Goal: Book appointment/travel/reservation

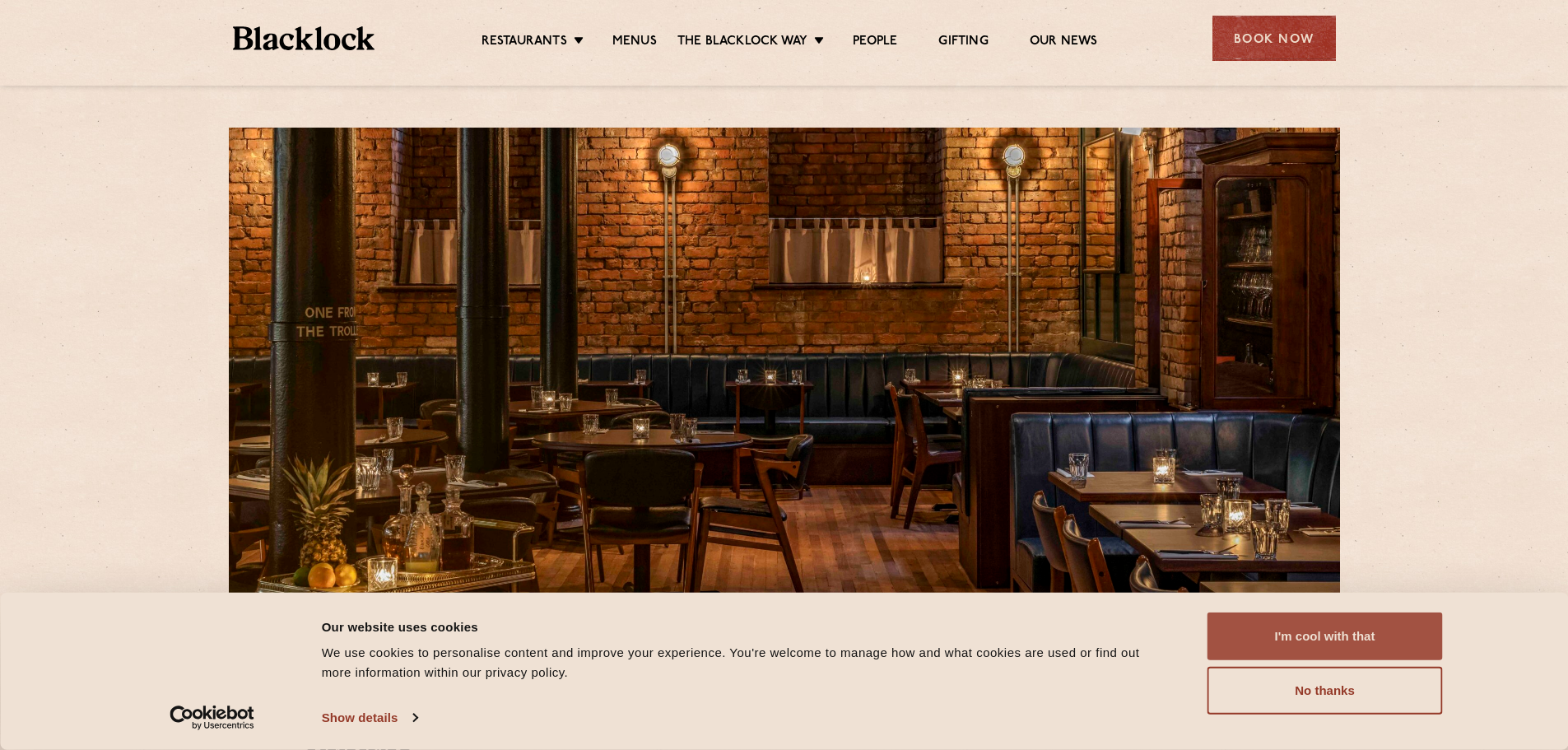
click at [1321, 638] on button "I'm cool with that" at bounding box center [1325, 637] width 236 height 48
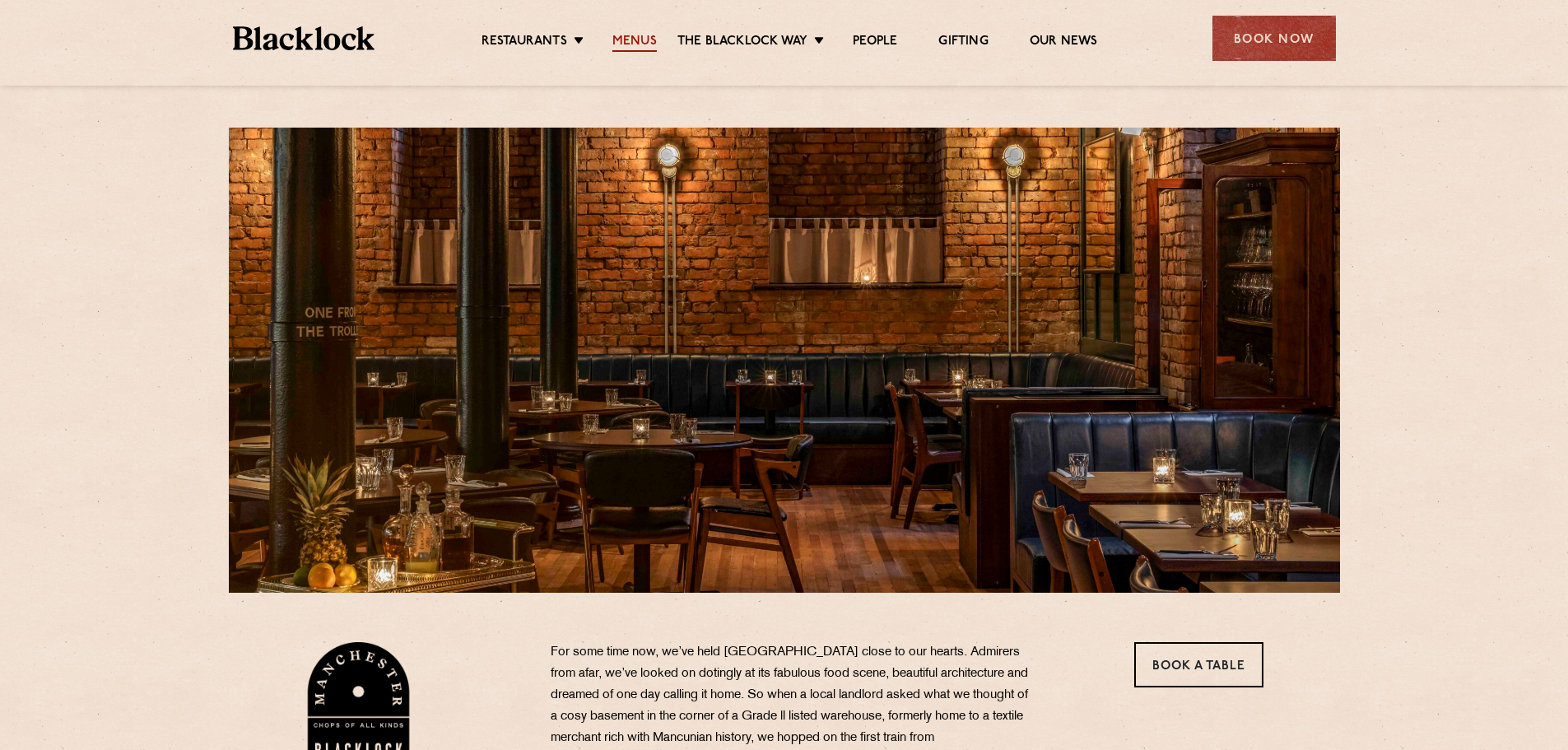
click at [639, 34] on link "Menus" at bounding box center [635, 43] width 45 height 18
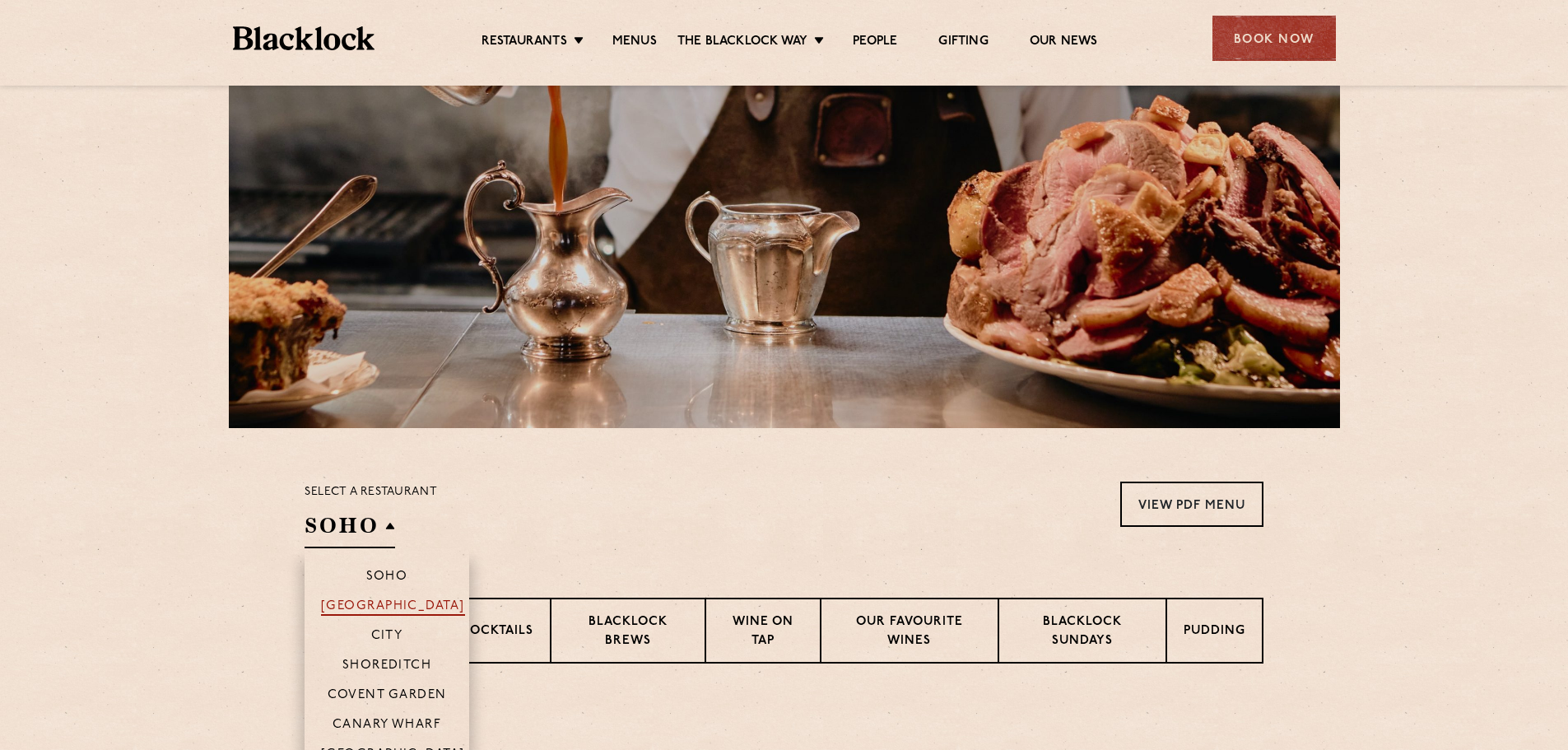
scroll to position [247, 0]
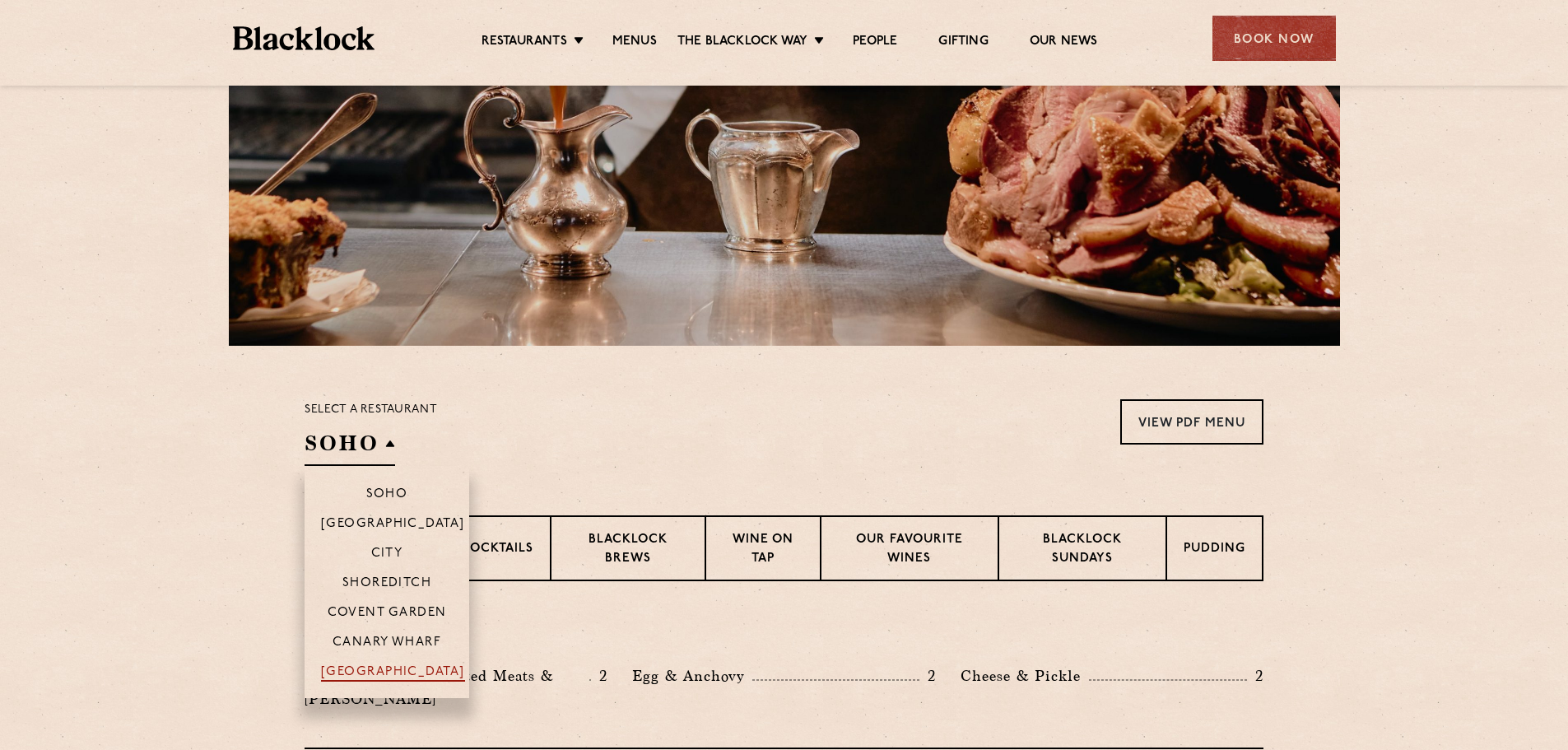
click at [380, 666] on p "[GEOGRAPHIC_DATA]" at bounding box center [393, 673] width 144 height 17
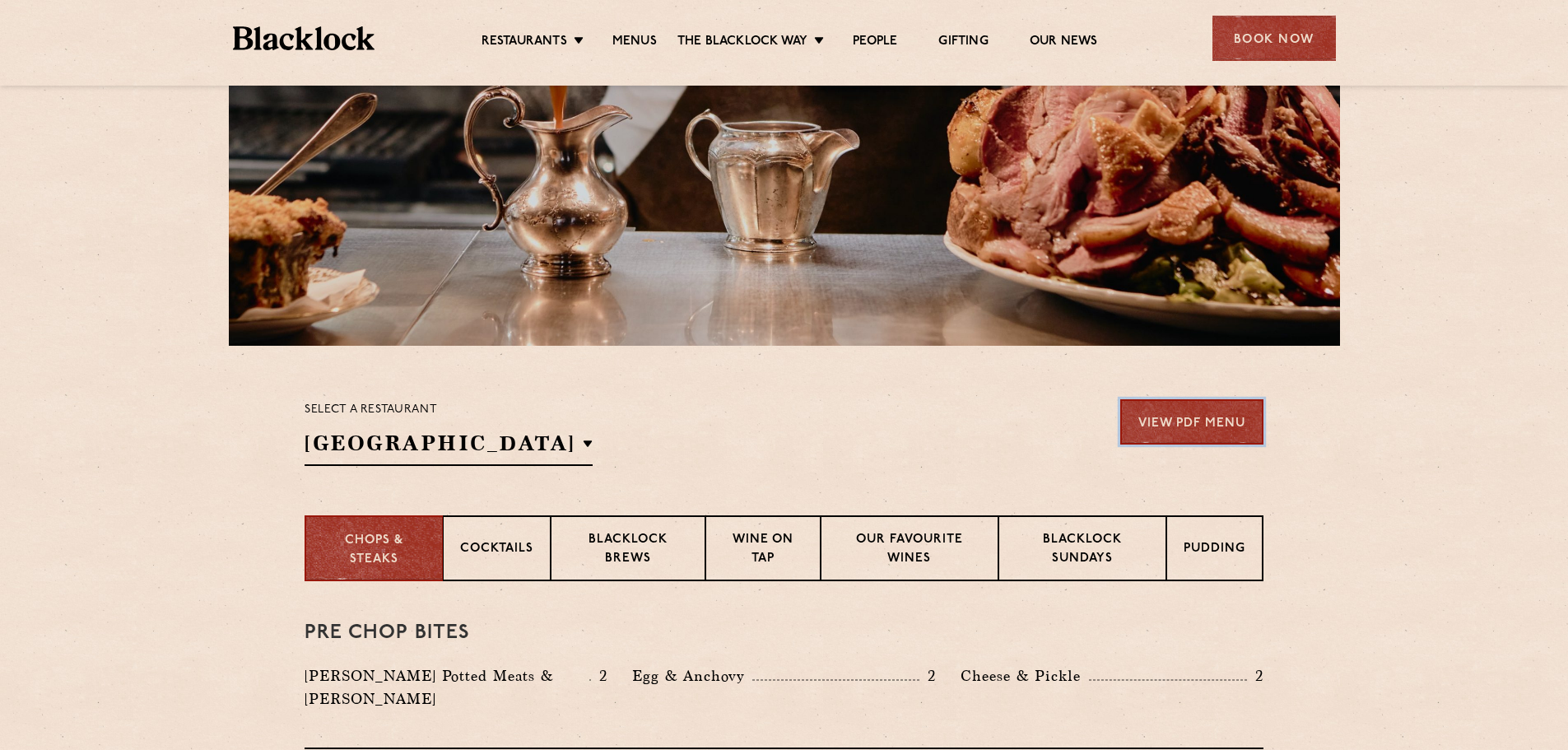
click at [1152, 401] on link "View PDF Menu" at bounding box center [1192, 422] width 143 height 45
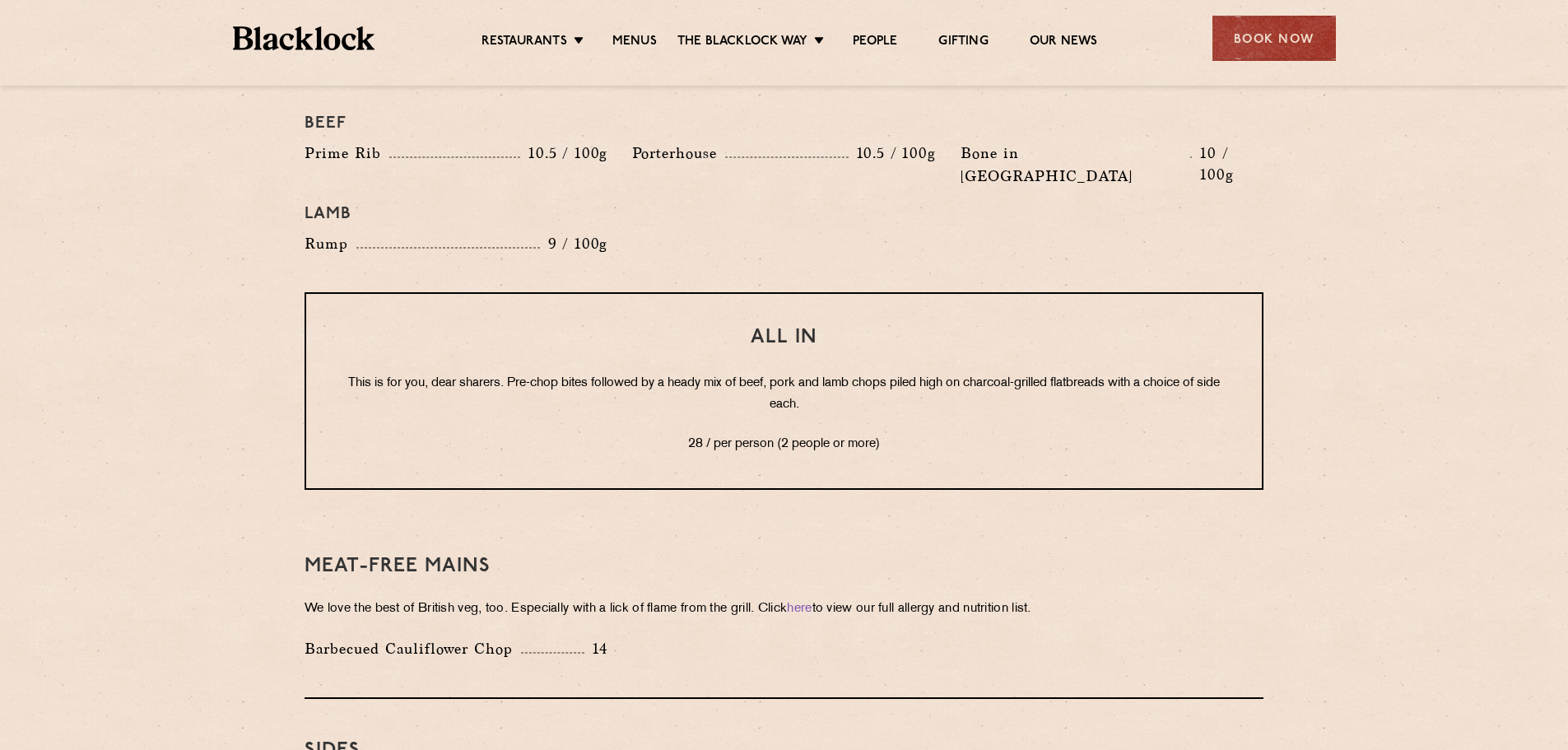
scroll to position [1728, 0]
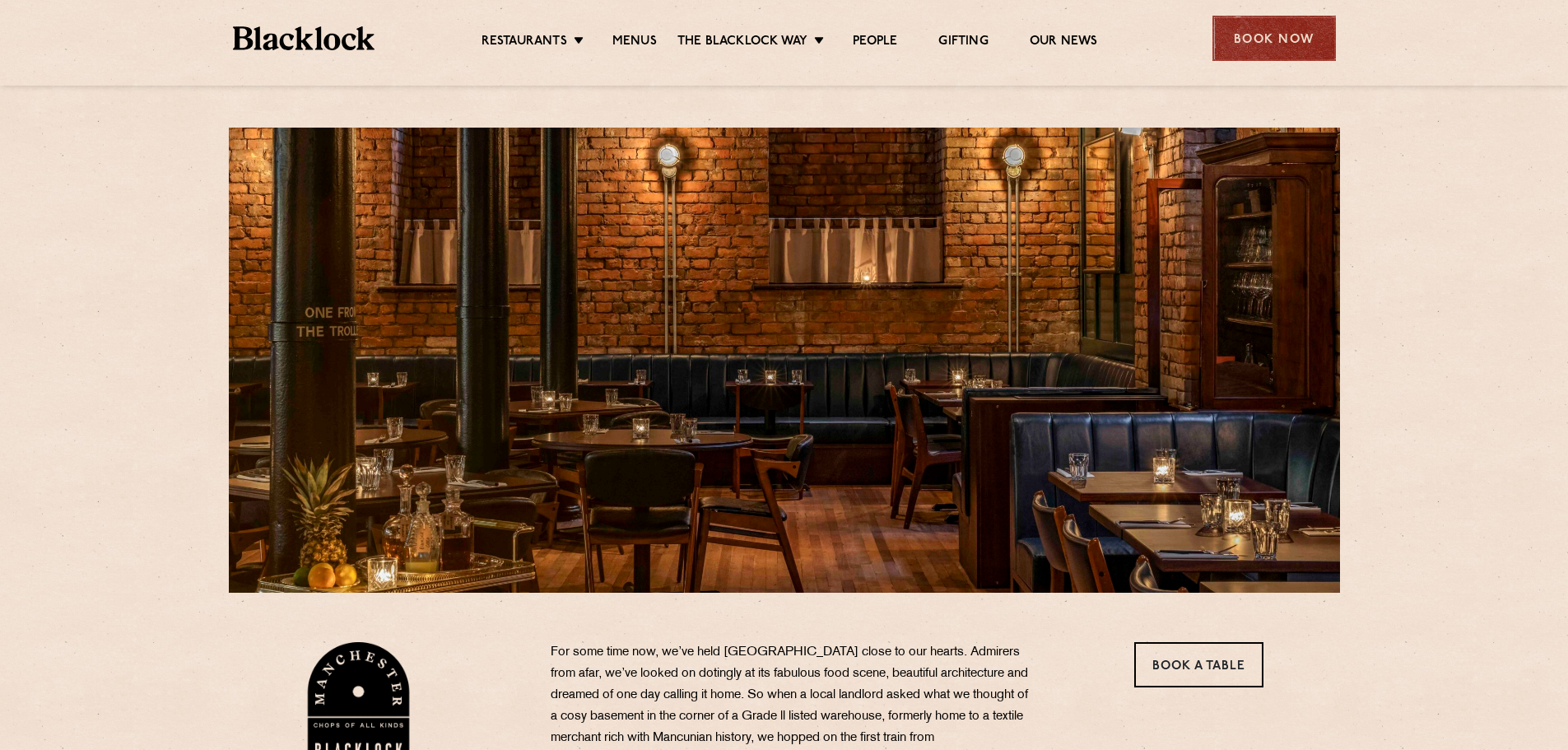
click at [1297, 31] on div "Book Now" at bounding box center [1274, 38] width 123 height 45
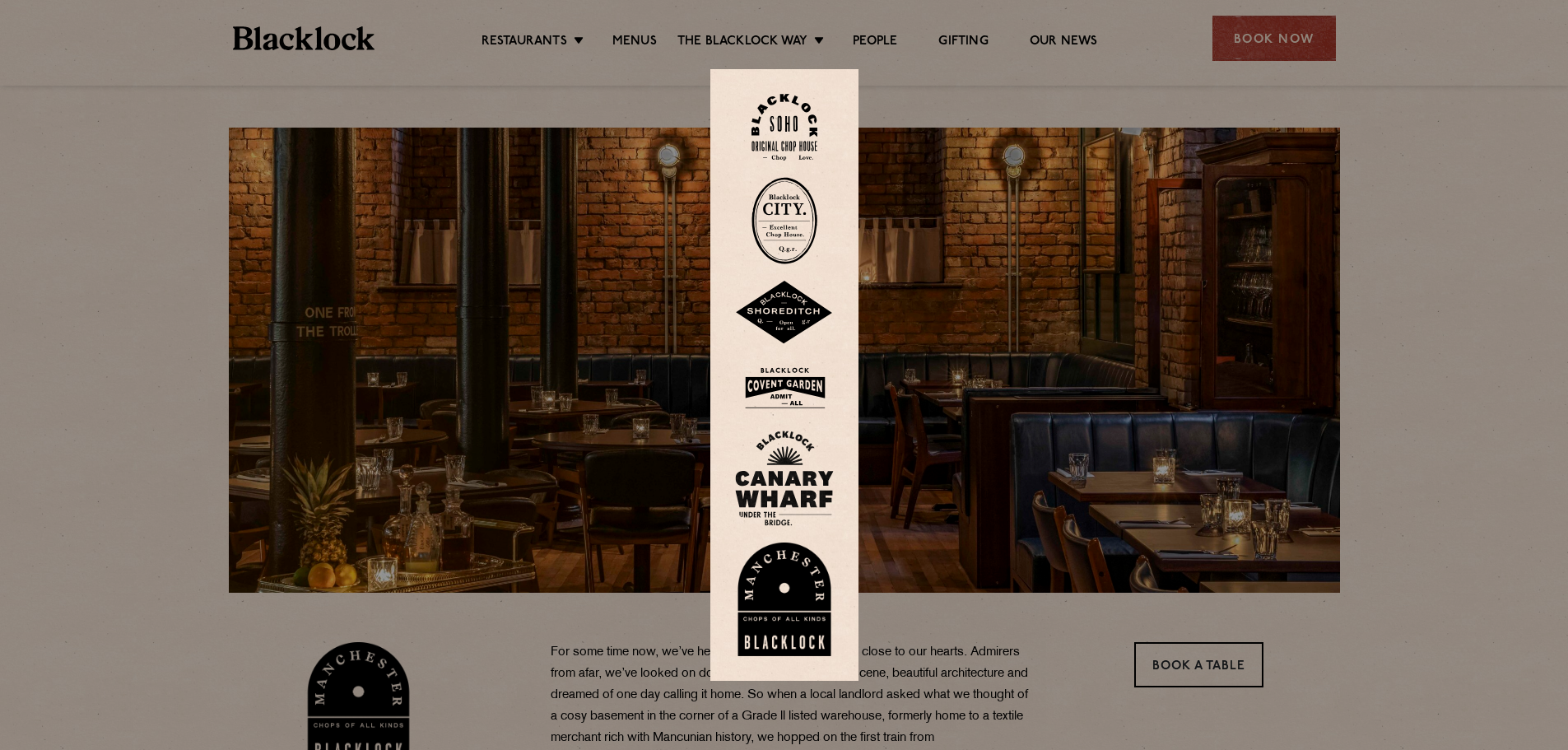
click at [791, 591] on img at bounding box center [784, 599] width 98 height 113
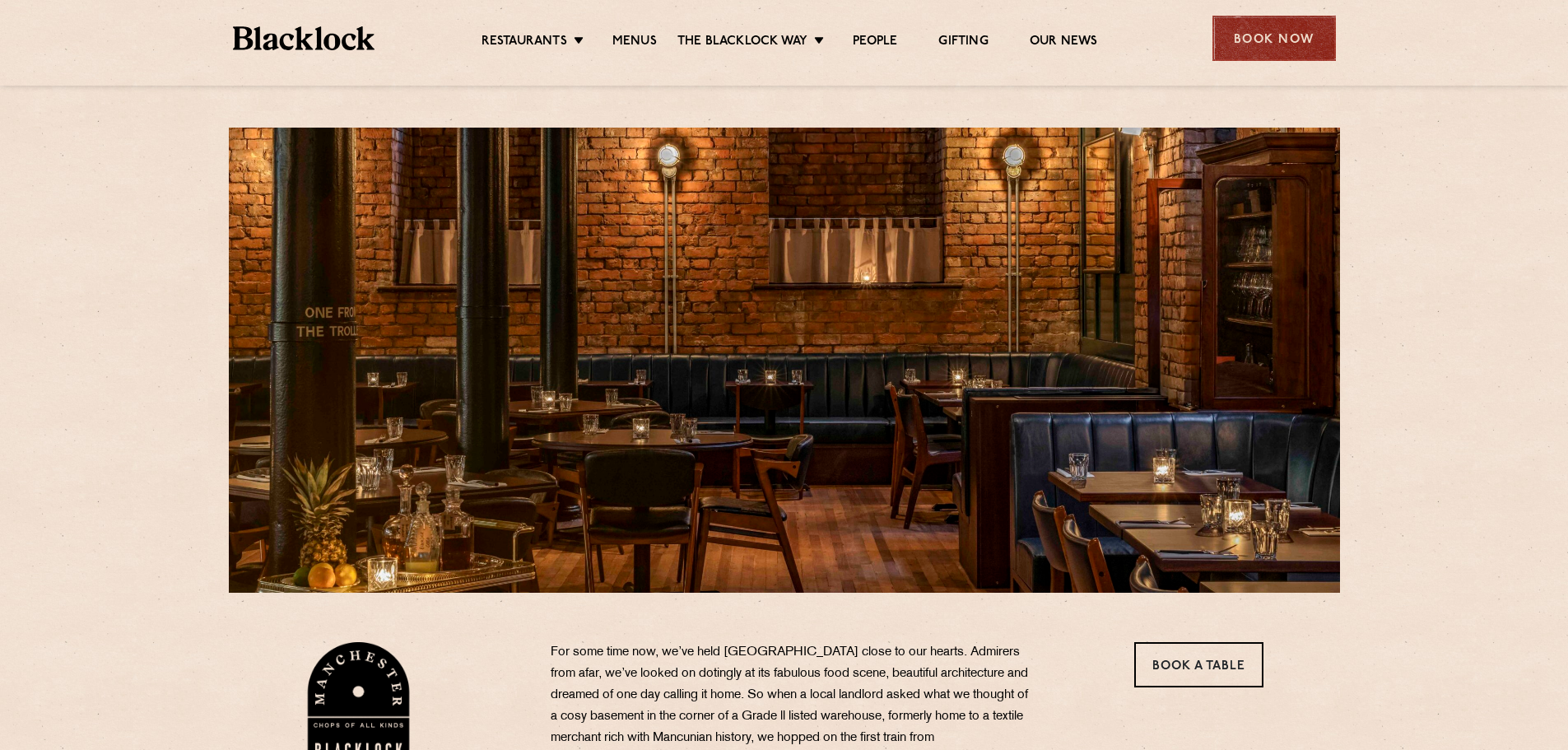
click at [1298, 39] on div "Book Now" at bounding box center [1274, 38] width 123 height 45
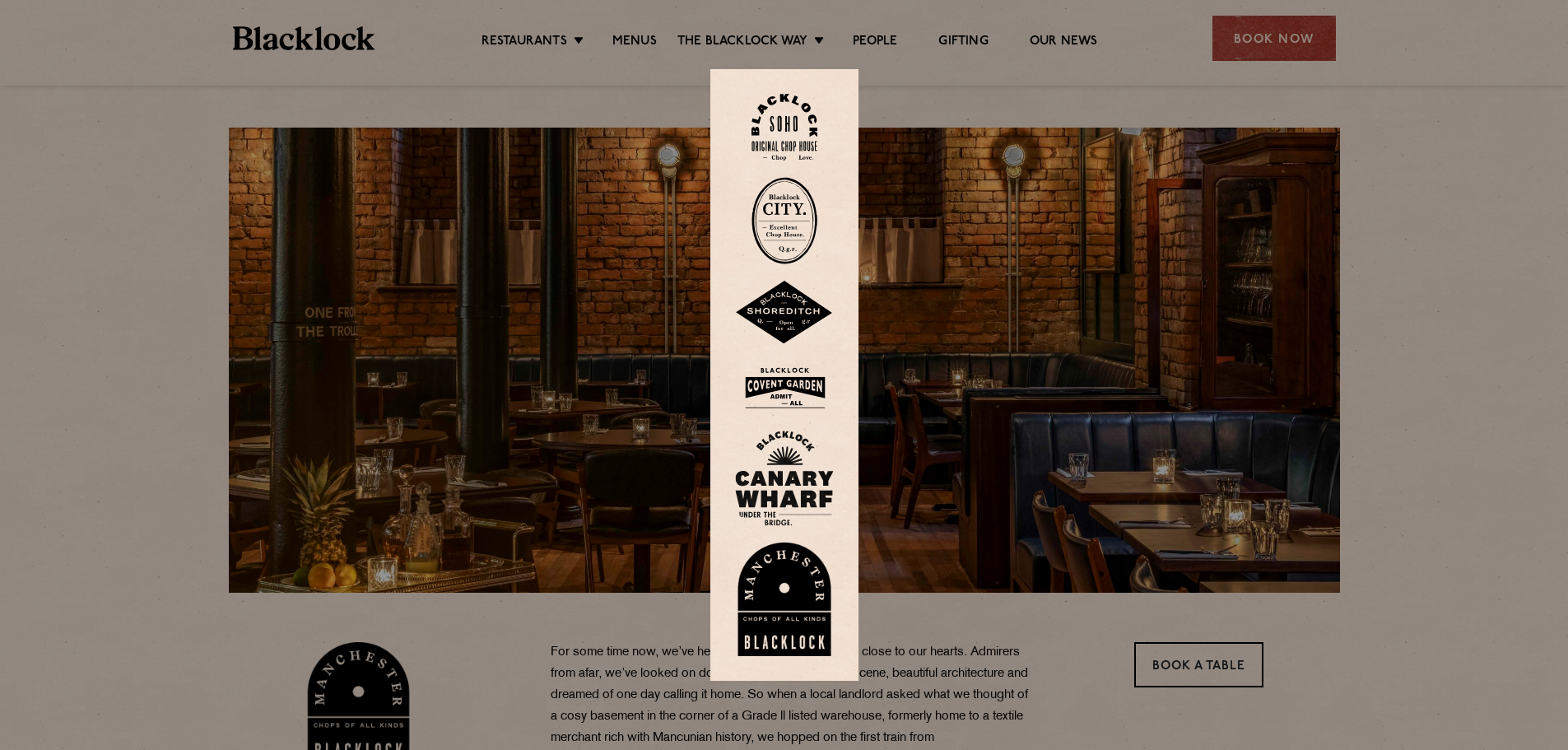
click at [763, 595] on img at bounding box center [784, 599] width 98 height 113
